Goal: Browse casually

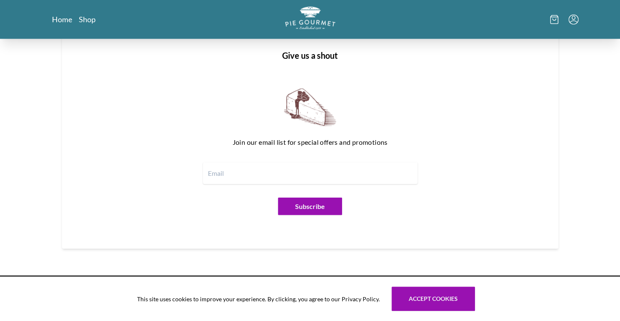
scroll to position [982, 0]
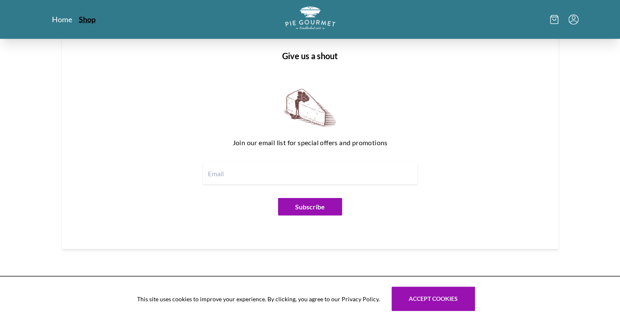
click at [86, 20] on link "Shop" at bounding box center [87, 19] width 17 height 10
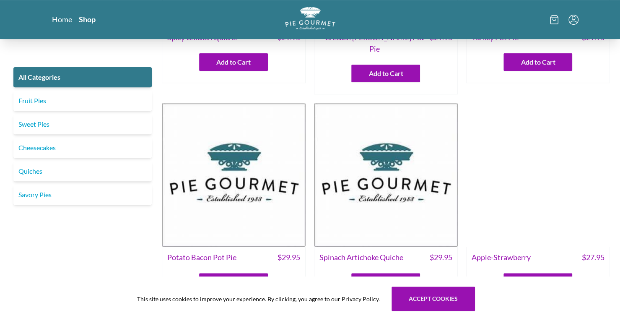
scroll to position [163, 0]
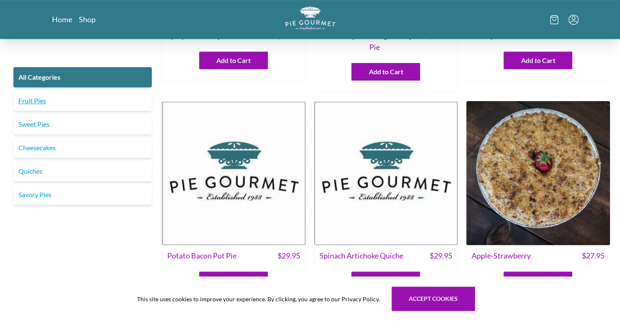
click at [35, 99] on link "Fruit Pies" at bounding box center [82, 101] width 138 height 20
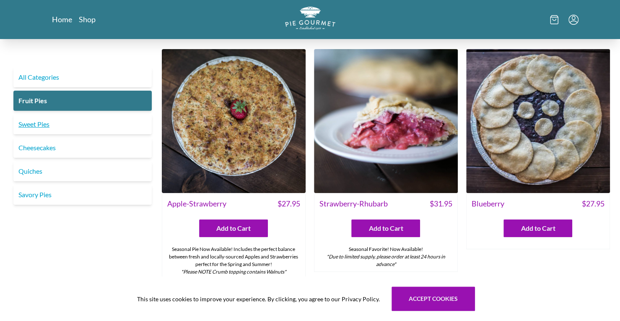
click at [36, 123] on link "Sweet Pies" at bounding box center [82, 124] width 138 height 20
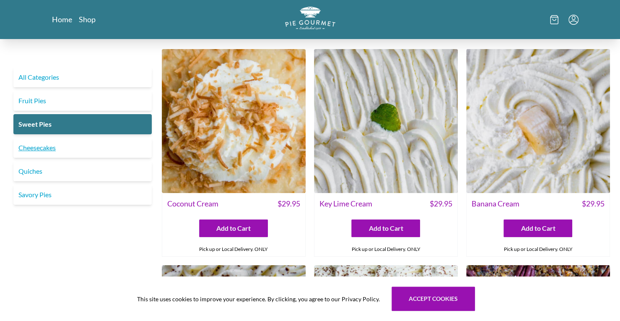
click at [36, 150] on link "Cheesecakes" at bounding box center [82, 148] width 138 height 20
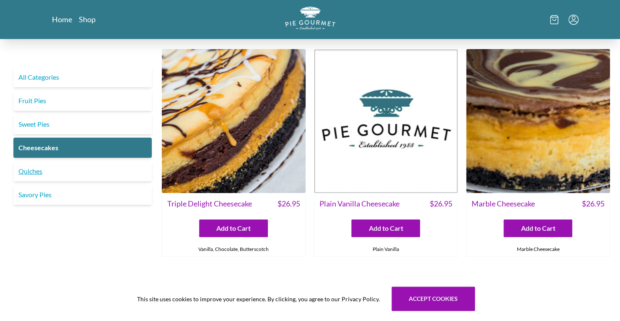
click at [31, 167] on link "Quiches" at bounding box center [82, 171] width 138 height 20
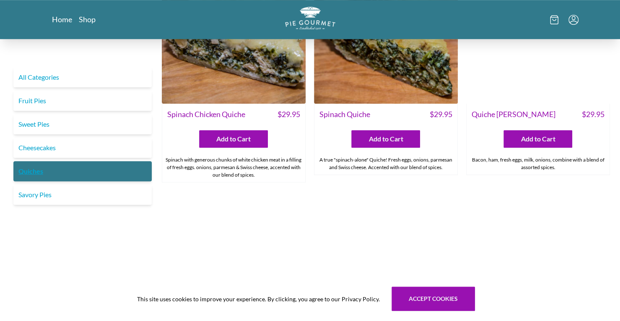
scroll to position [322, 0]
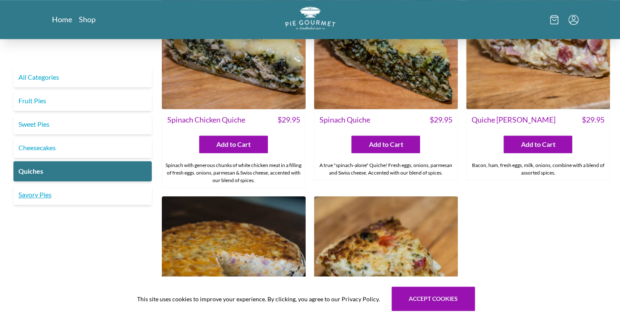
click at [35, 196] on link "Savory Pies" at bounding box center [82, 194] width 138 height 20
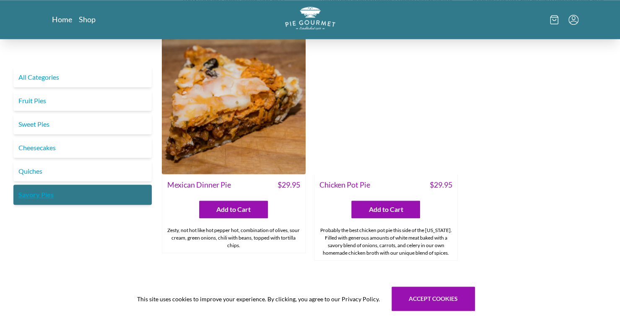
scroll to position [531, 0]
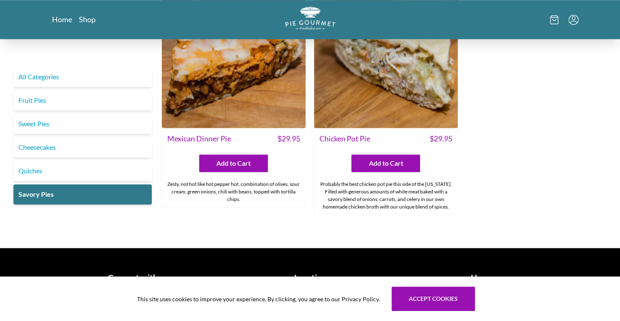
click at [298, 271] on h1 "Location" at bounding box center [310, 277] width 166 height 13
click at [309, 251] on div "Connect with us @2025 Pie Gourmet LTD | Privacy Policy | Terms & Conditions Loc…" at bounding box center [310, 295] width 537 height 88
click at [134, 292] on div "This site uses cookies to improve your experience. By clicking, you agree to ou…" at bounding box center [310, 298] width 620 height 44
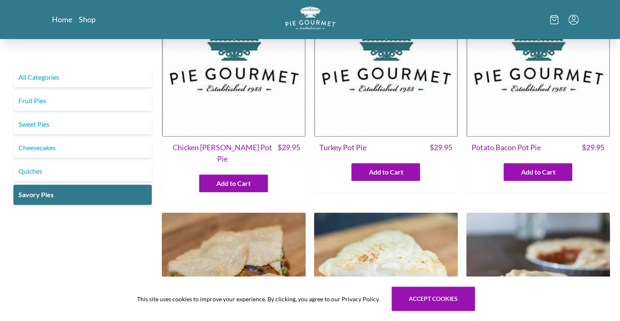
scroll to position [0, 0]
